Goal: Browse casually

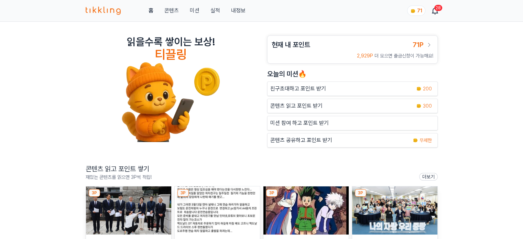
click at [139, 212] on img at bounding box center [128, 211] width 85 height 48
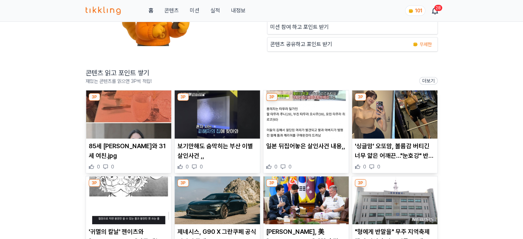
scroll to position [103, 0]
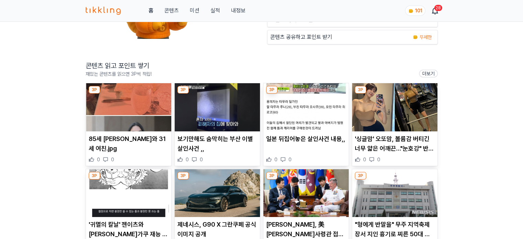
click at [130, 115] on img at bounding box center [128, 107] width 85 height 48
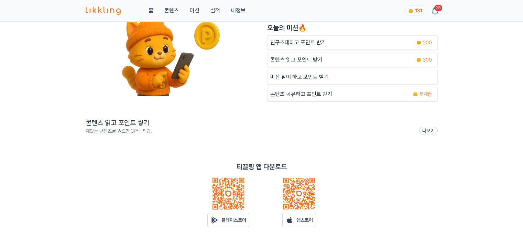
scroll to position [162, 0]
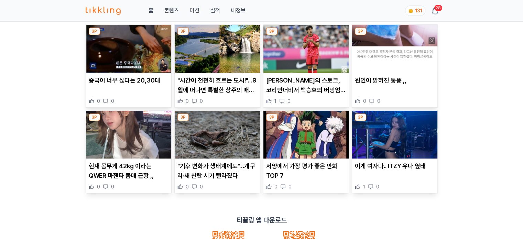
click at [151, 58] on img at bounding box center [128, 49] width 85 height 48
